Goal: Obtain resource: Download file/media

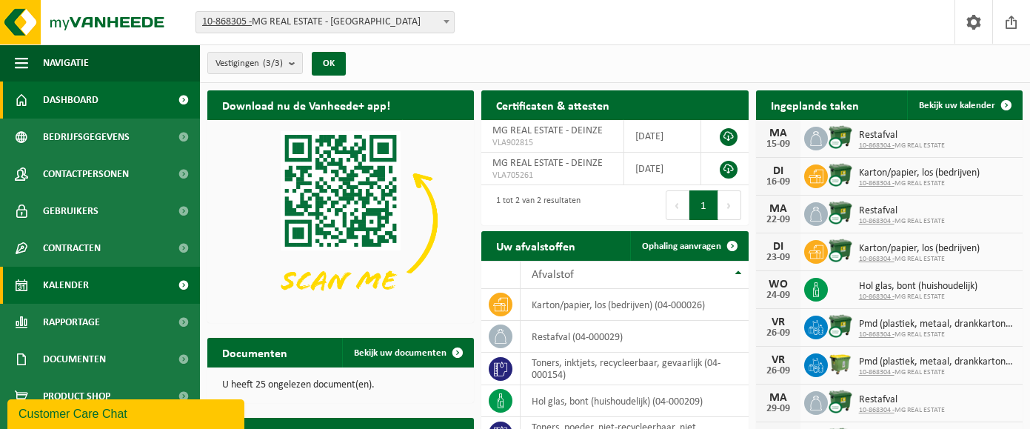
click at [93, 286] on link "Kalender" at bounding box center [100, 284] width 200 height 37
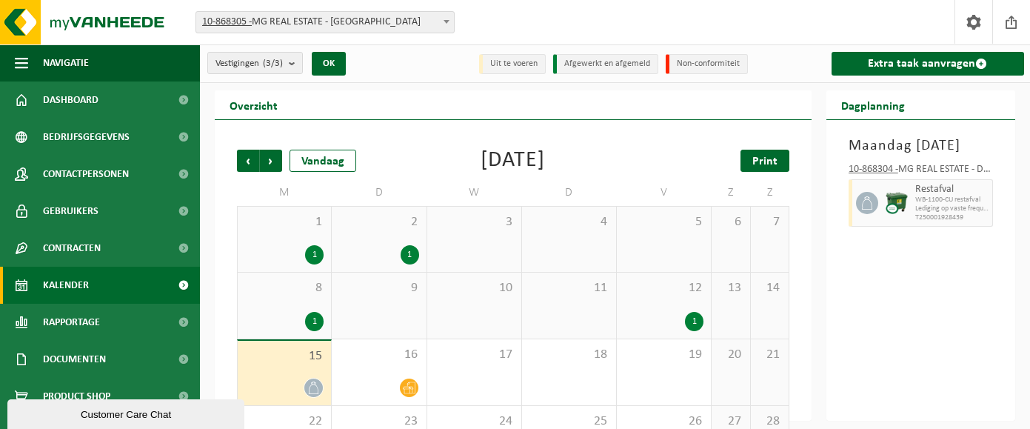
click at [774, 161] on span "Print" at bounding box center [764, 161] width 25 height 12
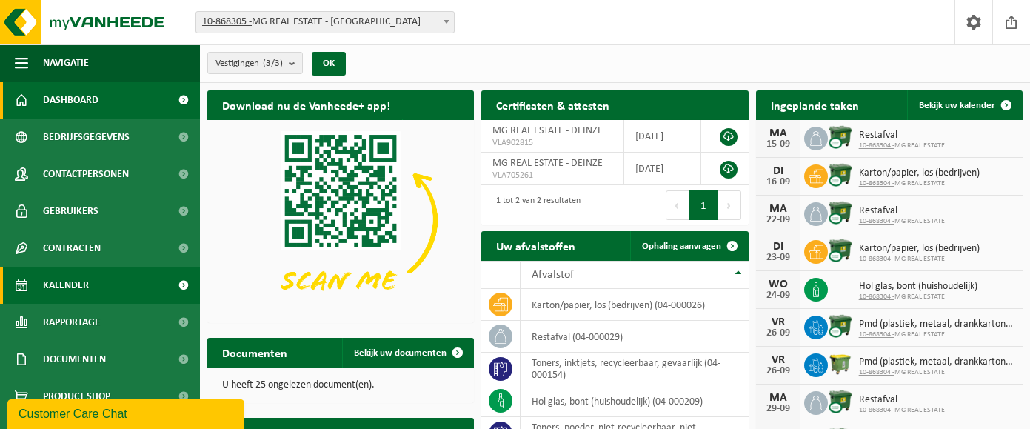
click at [109, 287] on link "Kalender" at bounding box center [100, 284] width 200 height 37
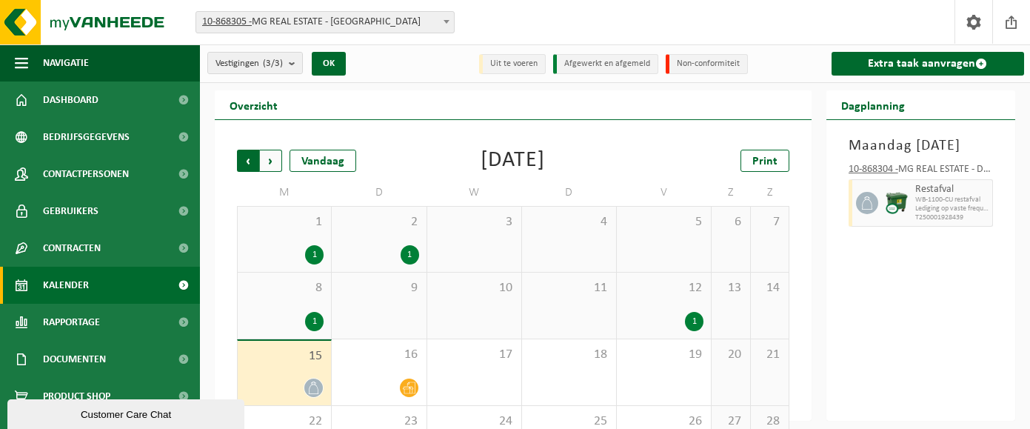
click at [269, 159] on span "Volgende" at bounding box center [271, 161] width 22 height 22
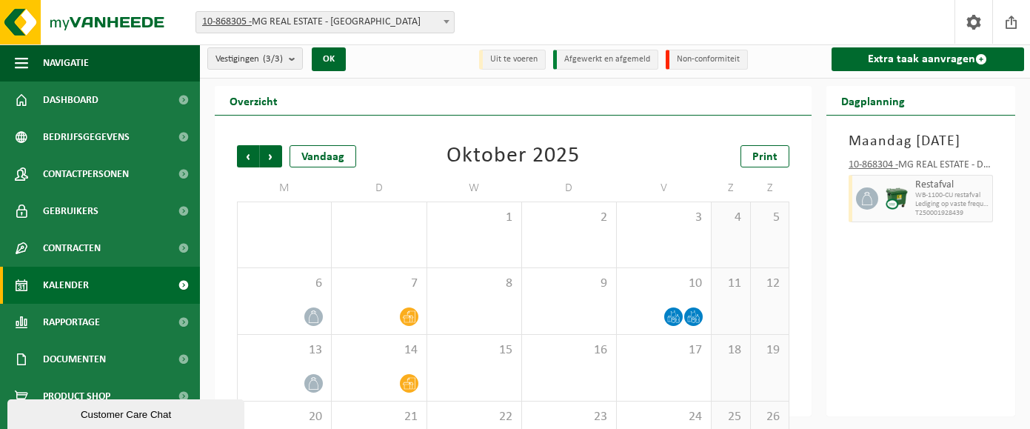
scroll to position [6, 0]
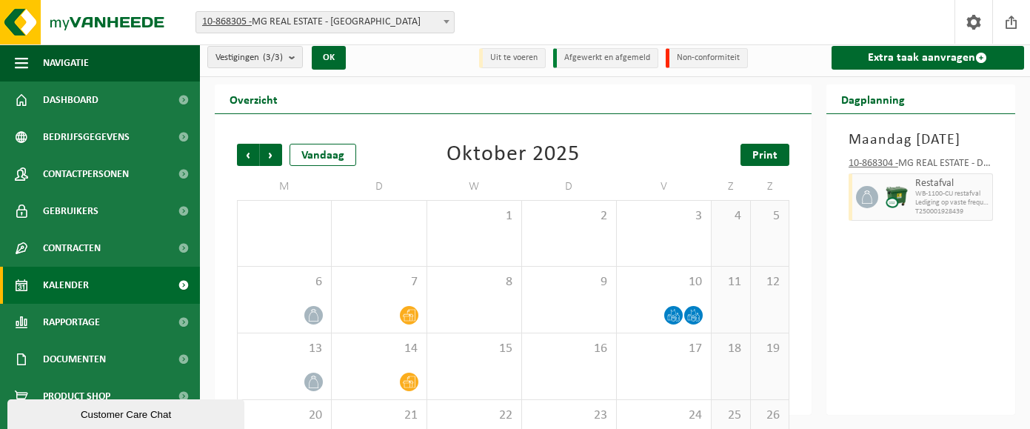
click at [771, 156] on span "Print" at bounding box center [764, 156] width 25 height 12
